Goal: Task Accomplishment & Management: Manage account settings

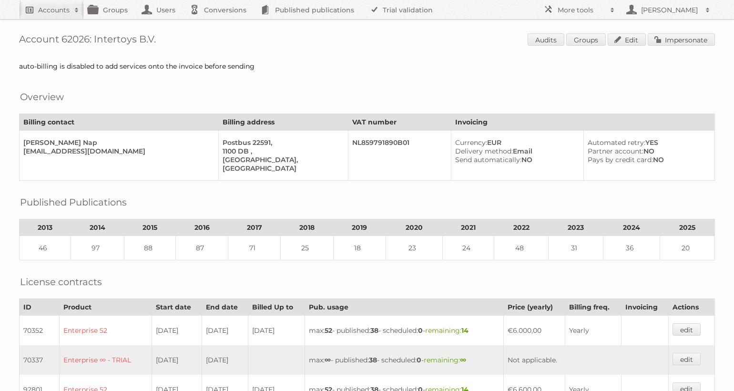
click at [42, 12] on h2 "Accounts" at bounding box center [53, 10] width 31 height 10
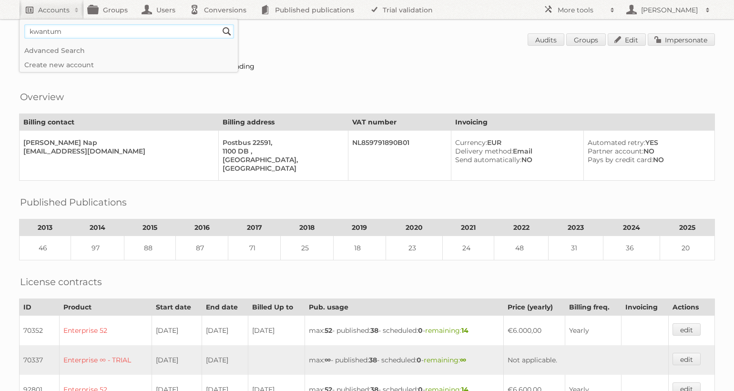
type input"] "kwantum"
click at [220, 24] on input "Search" at bounding box center [227, 31] width 14 height 14
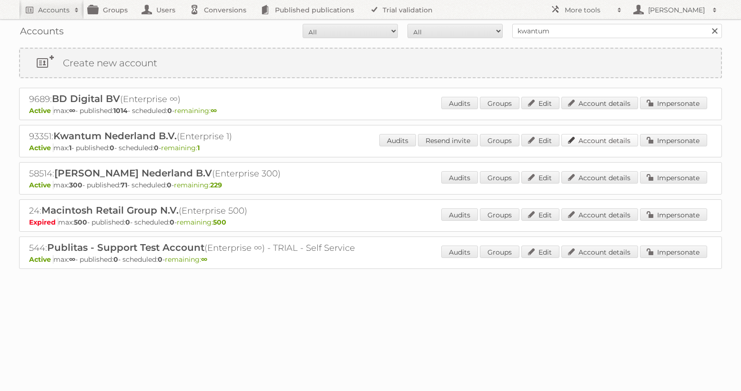
click at [614, 142] on link "Account details" at bounding box center [600, 140] width 77 height 12
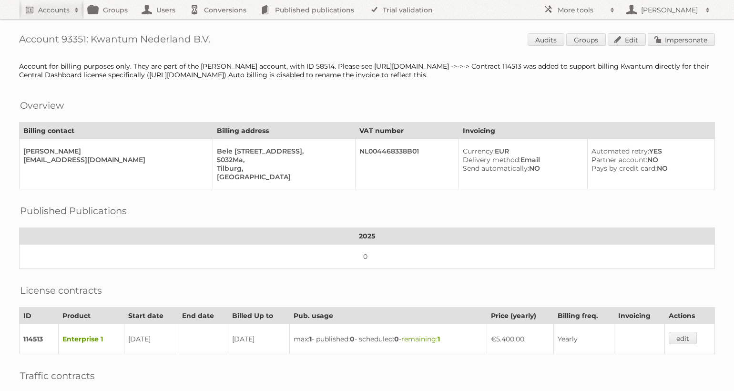
scroll to position [185, 0]
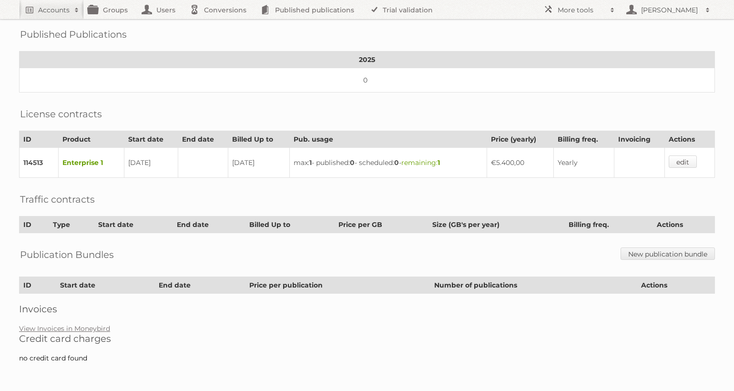
click at [689, 160] on link "edit" at bounding box center [683, 161] width 28 height 12
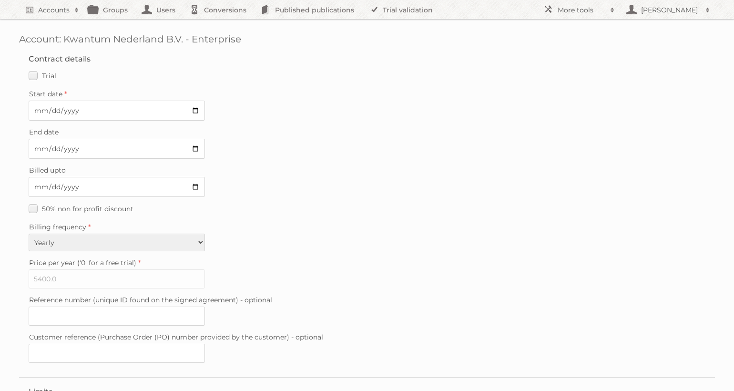
scroll to position [227, 0]
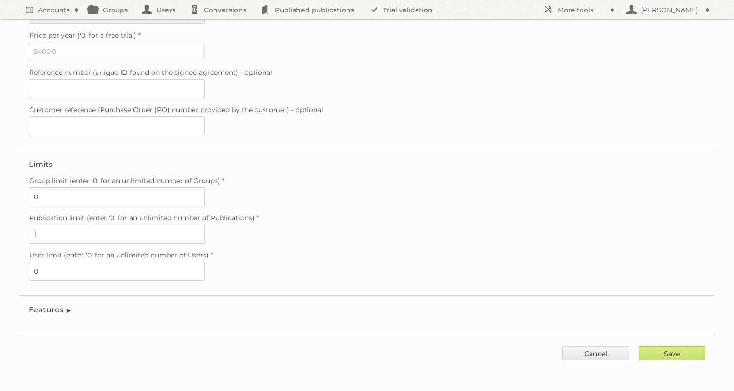
click at [67, 301] on fieldset "Features Enable accessibility text Enable account tree structure Enable analyti…" at bounding box center [367, 312] width 696 height 34
click at [56, 309] on legend "Features" at bounding box center [50, 309] width 43 height 9
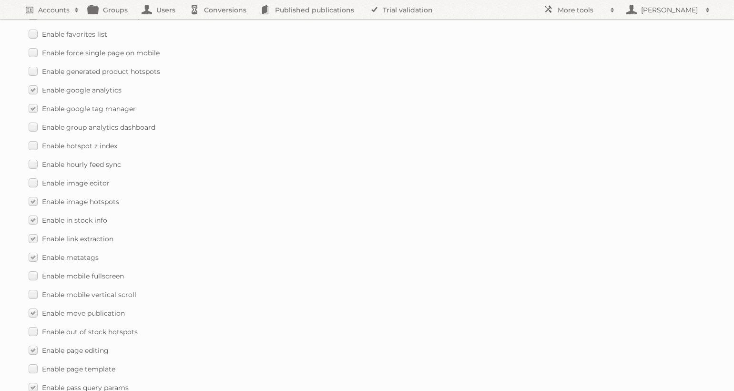
scroll to position [922, 0]
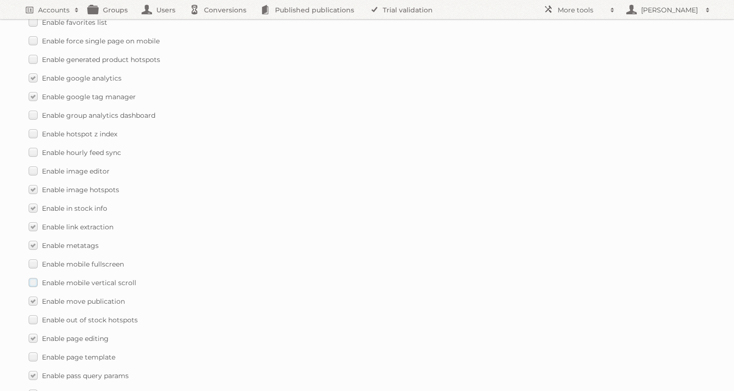
click at [129, 282] on span "Enable mobile vertical scroll" at bounding box center [89, 282] width 94 height 9
click at [0, 0] on input "Enable mobile vertical scroll" at bounding box center [0, 0] width 0 height 0
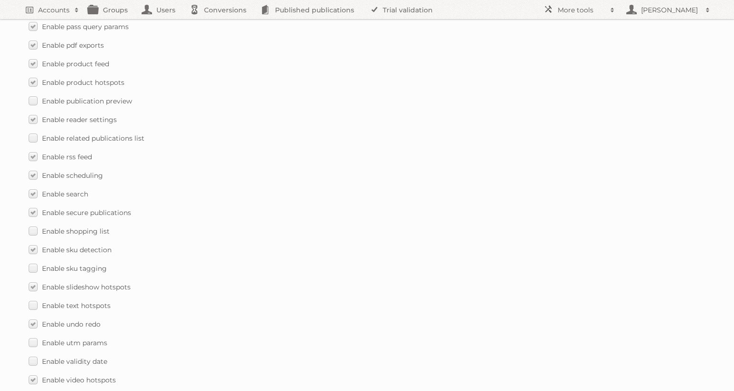
scroll to position [1361, 0]
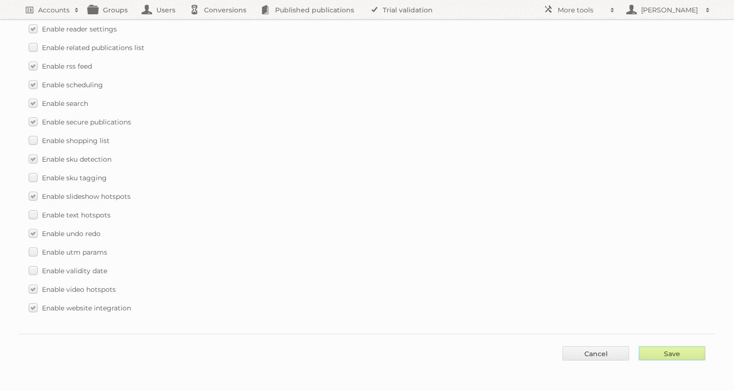
click at [669, 348] on input "Save" at bounding box center [672, 353] width 67 height 14
type input "..."
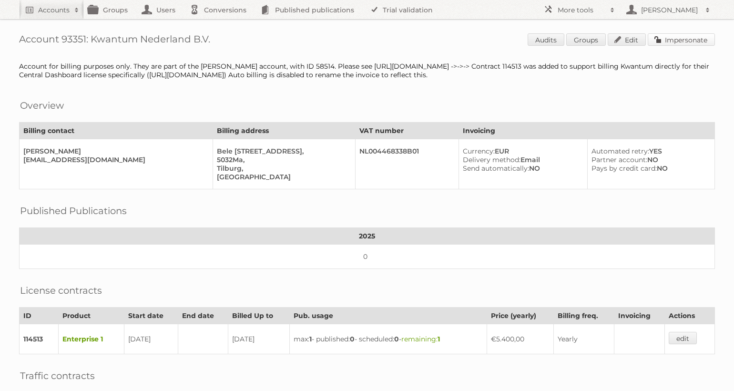
click at [673, 45] on link "Impersonate" at bounding box center [681, 39] width 67 height 12
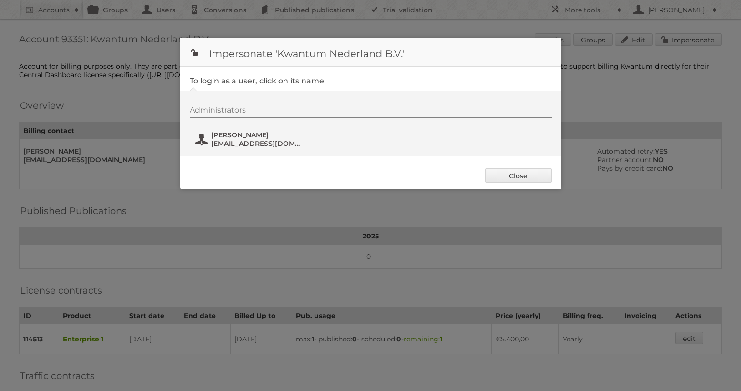
click at [244, 142] on span "winston+kwantum@publitas.com" at bounding box center [257, 143] width 92 height 9
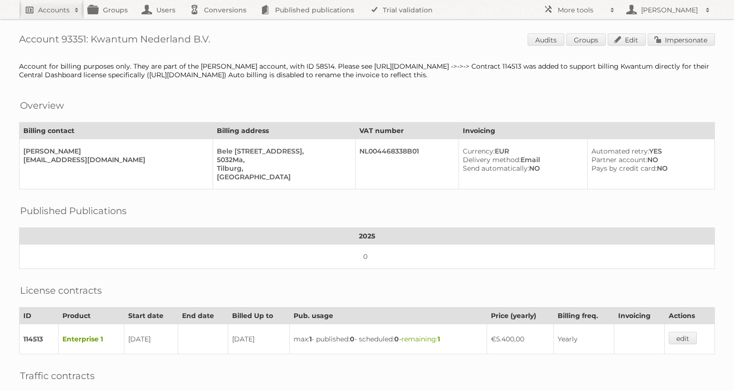
click at [64, 16] on link "Accounts" at bounding box center [51, 9] width 65 height 19
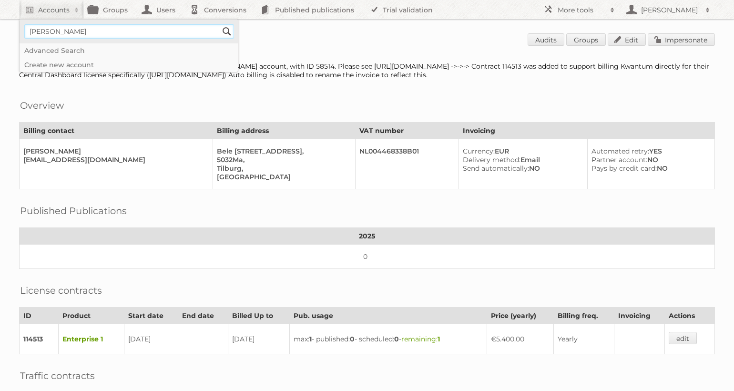
type input"] "leen bakker"
click at [220, 24] on input "Search" at bounding box center [227, 31] width 14 height 14
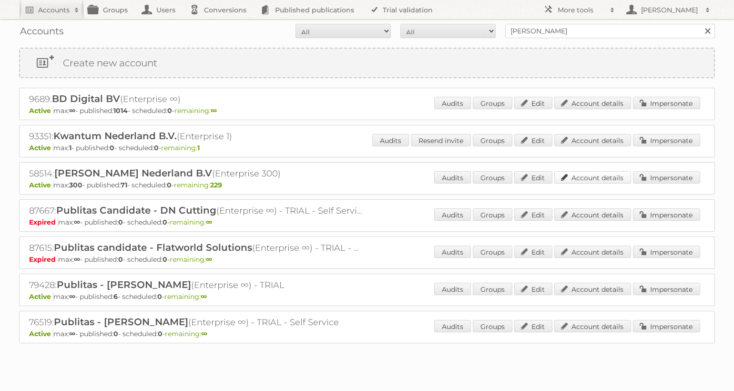
click at [604, 177] on link "Account details" at bounding box center [592, 177] width 77 height 12
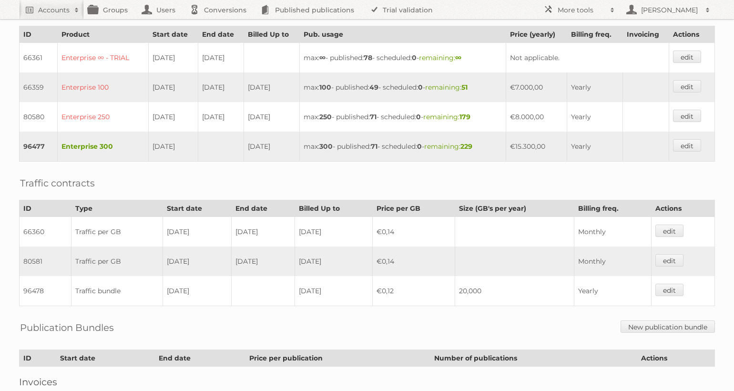
scroll to position [165, 0]
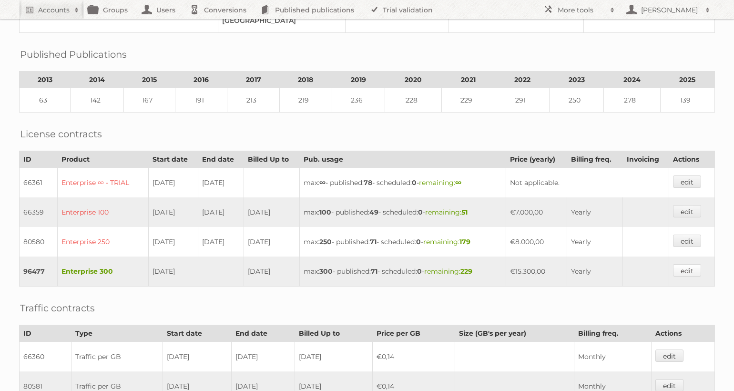
click at [682, 274] on link "edit" at bounding box center [687, 270] width 28 height 12
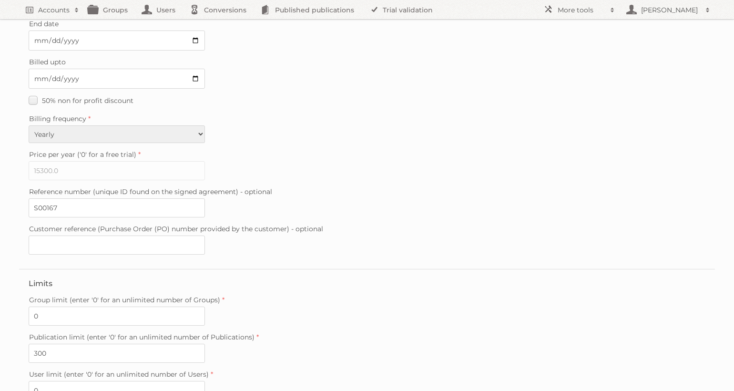
scroll to position [227, 0]
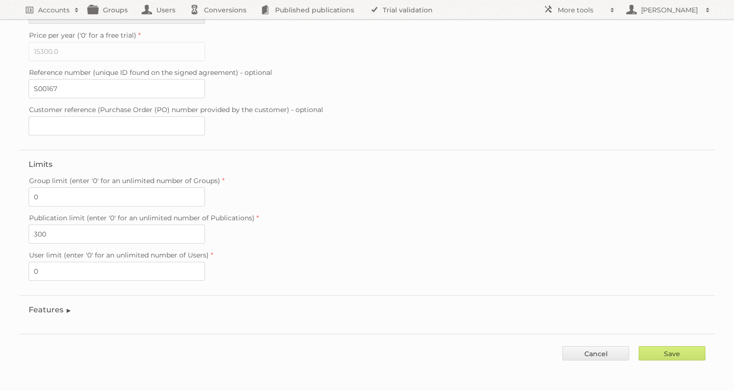
click at [56, 310] on legend "Features" at bounding box center [50, 309] width 43 height 9
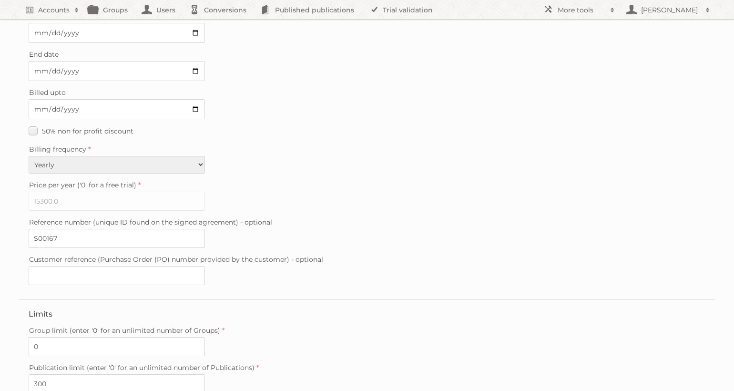
scroll to position [0, 0]
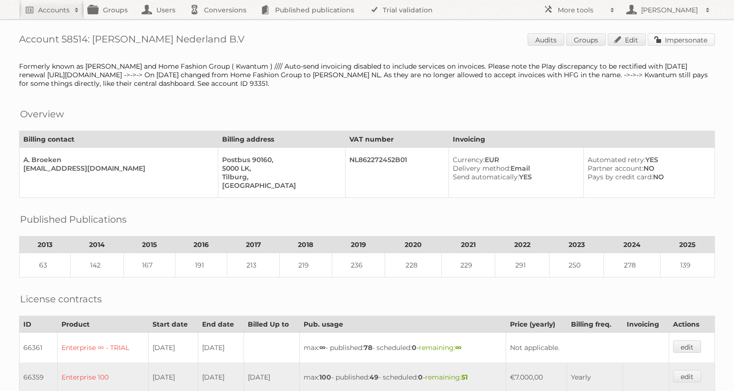
click at [689, 42] on link "Impersonate" at bounding box center [681, 39] width 67 height 12
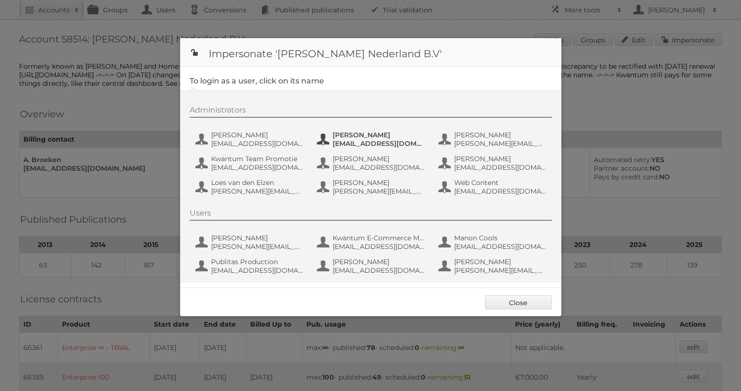
click at [366, 140] on span "[EMAIL_ADDRESS][DOMAIN_NAME]" at bounding box center [379, 143] width 92 height 9
